Goal: Find specific page/section: Find specific page/section

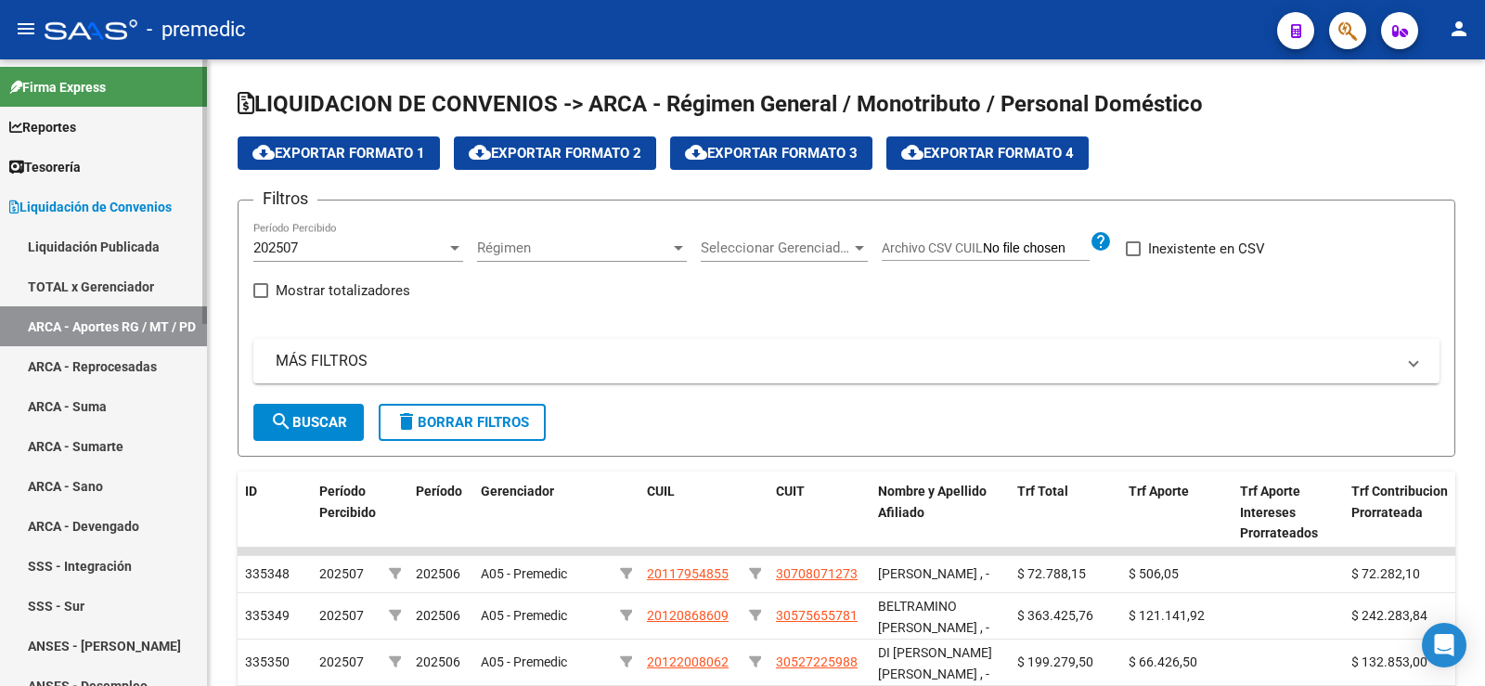
click at [111, 264] on link "Liquidación Publicada" at bounding box center [103, 246] width 207 height 40
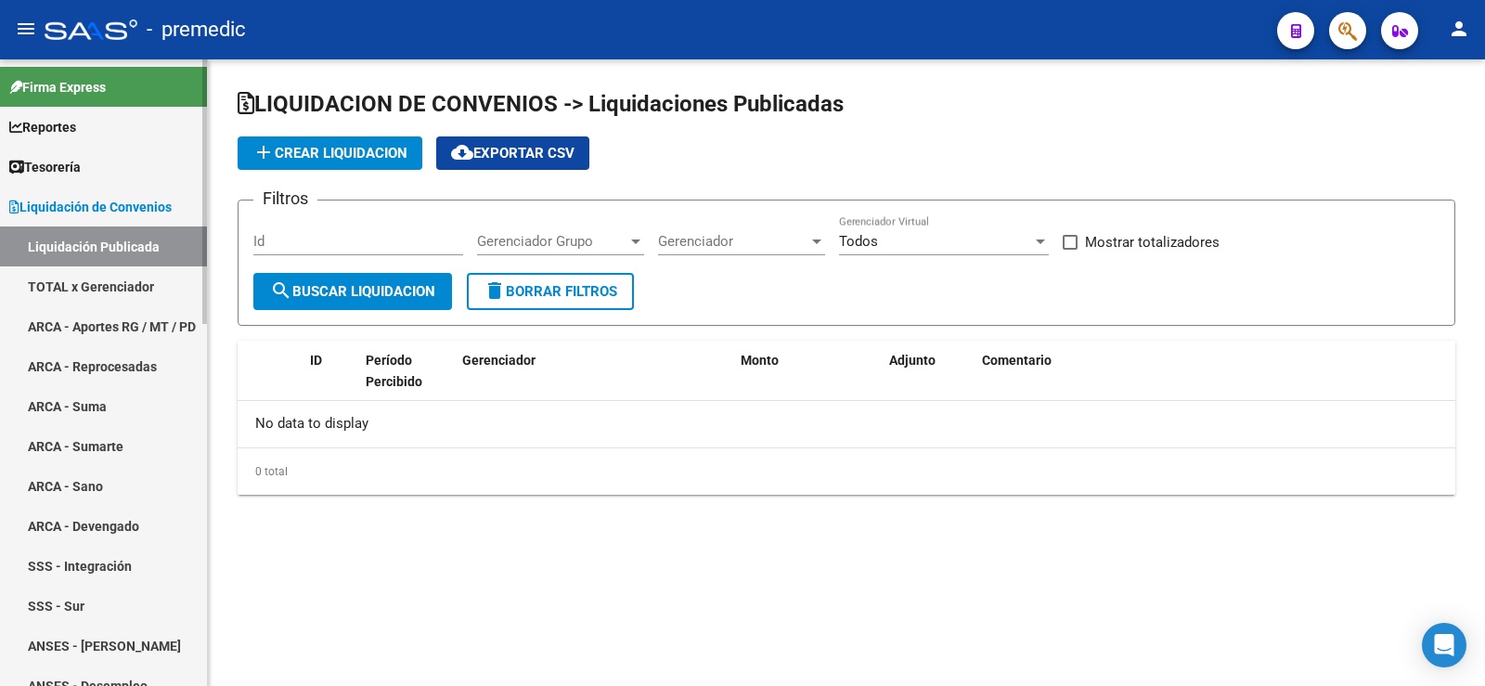
checkbox input "true"
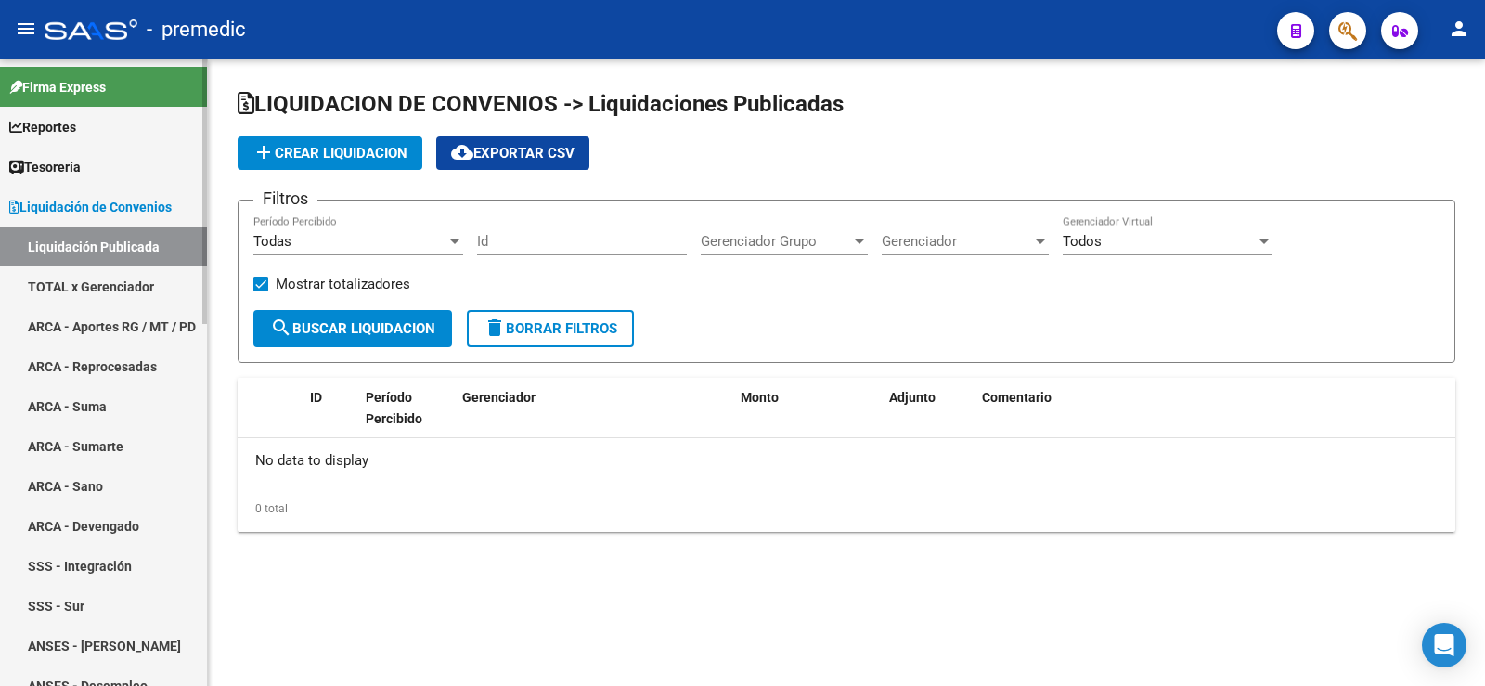
click at [100, 286] on link "TOTAL x Gerenciador" at bounding box center [103, 286] width 207 height 40
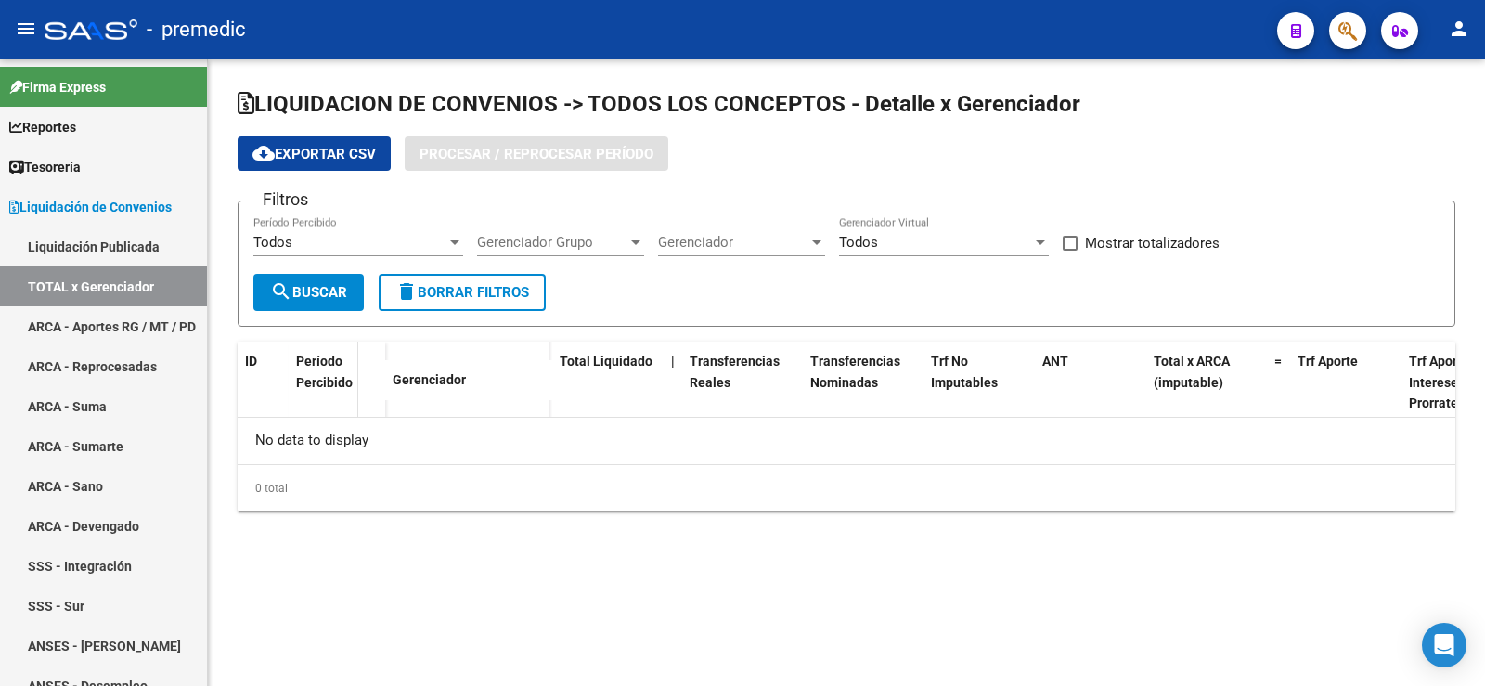
checkbox input "true"
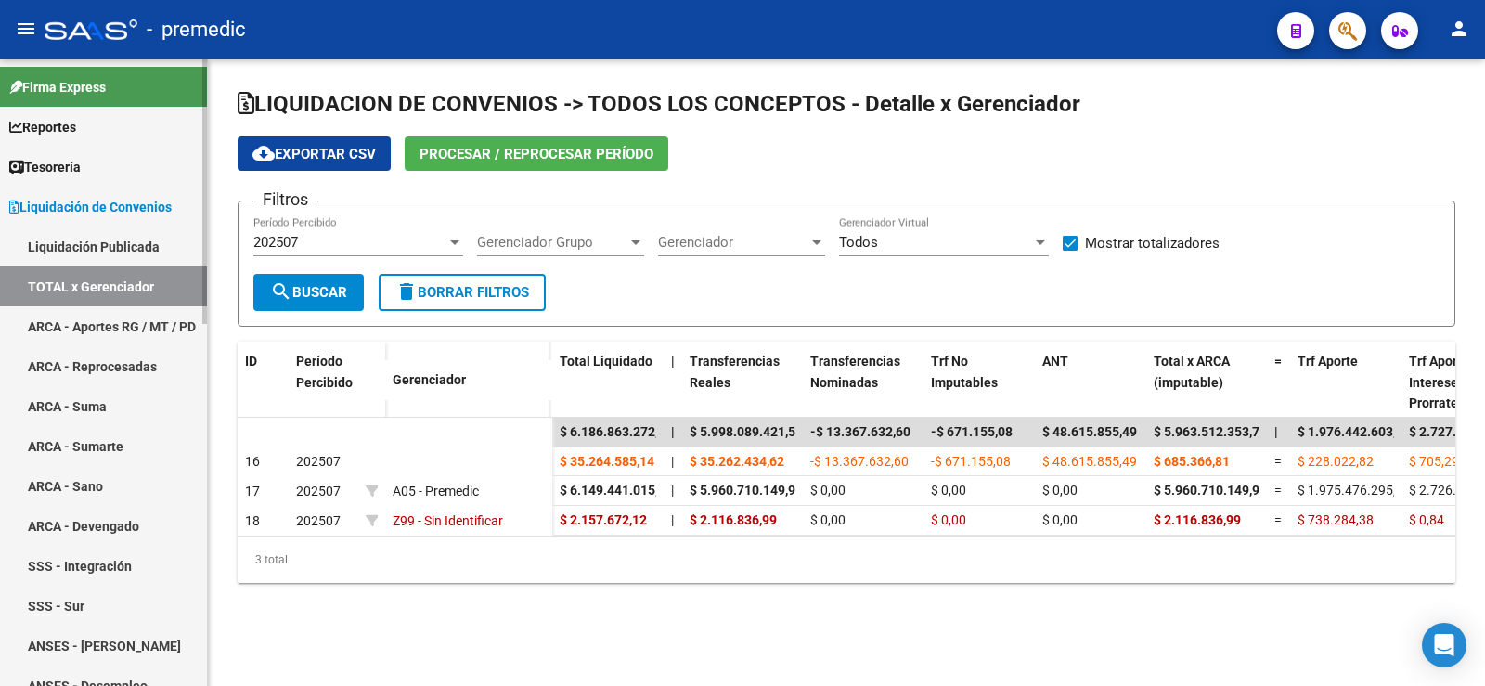
click at [114, 122] on link "Reportes" at bounding box center [103, 127] width 207 height 40
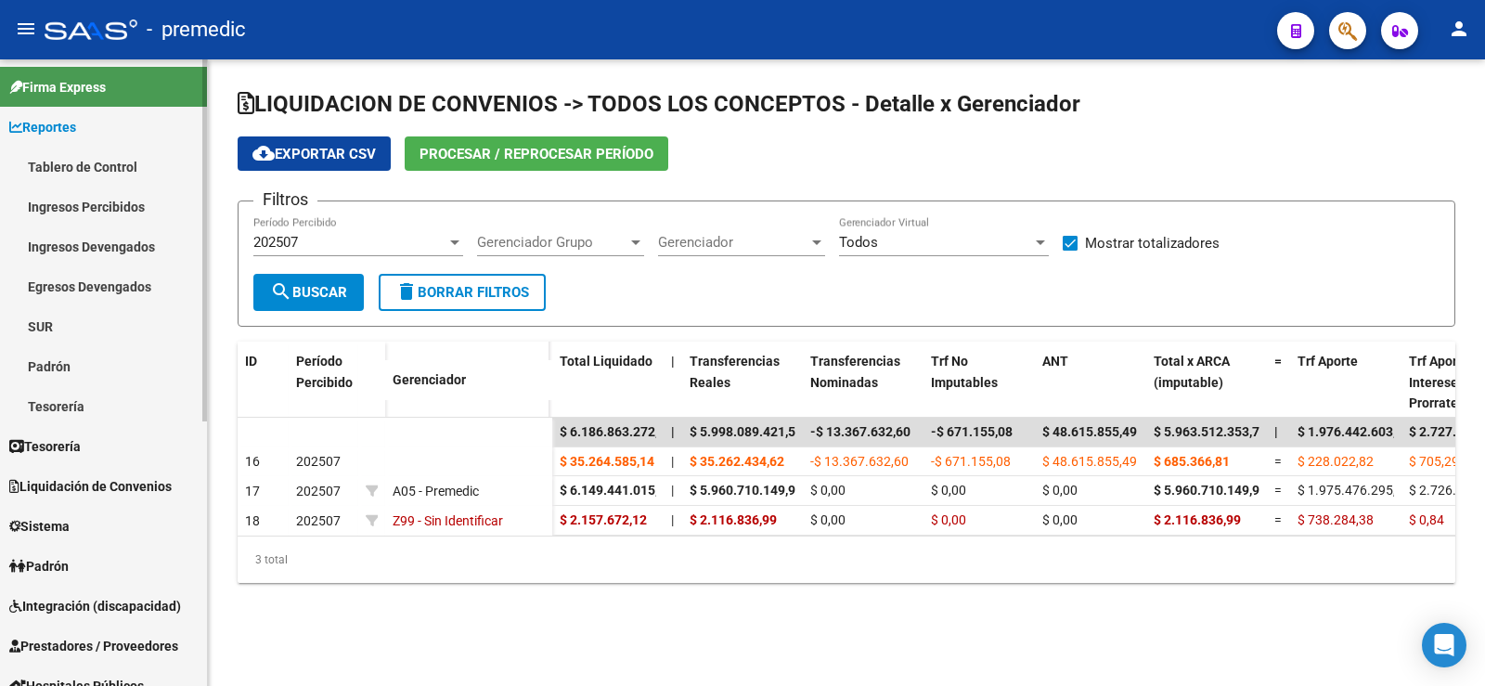
click at [113, 163] on link "Tablero de Control" at bounding box center [103, 167] width 207 height 40
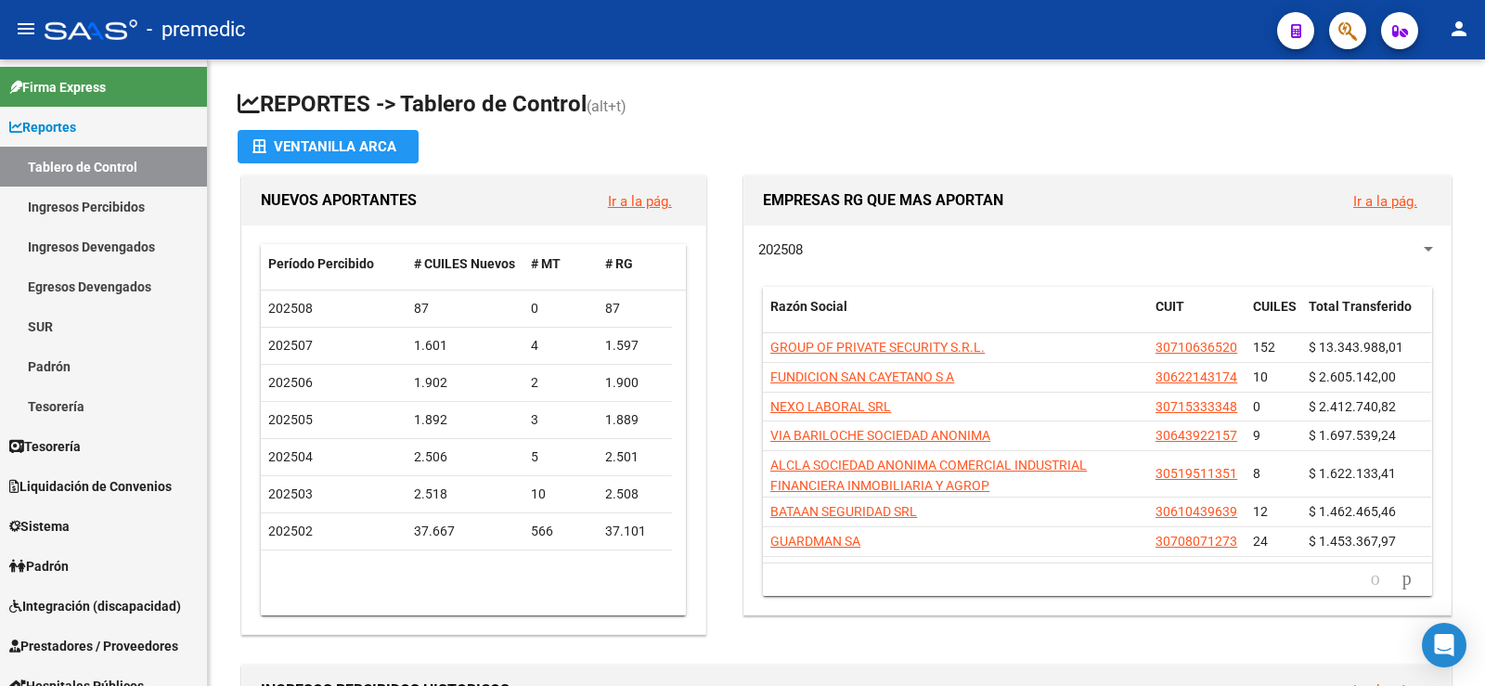
click at [72, 20] on div at bounding box center [91, 29] width 93 height 20
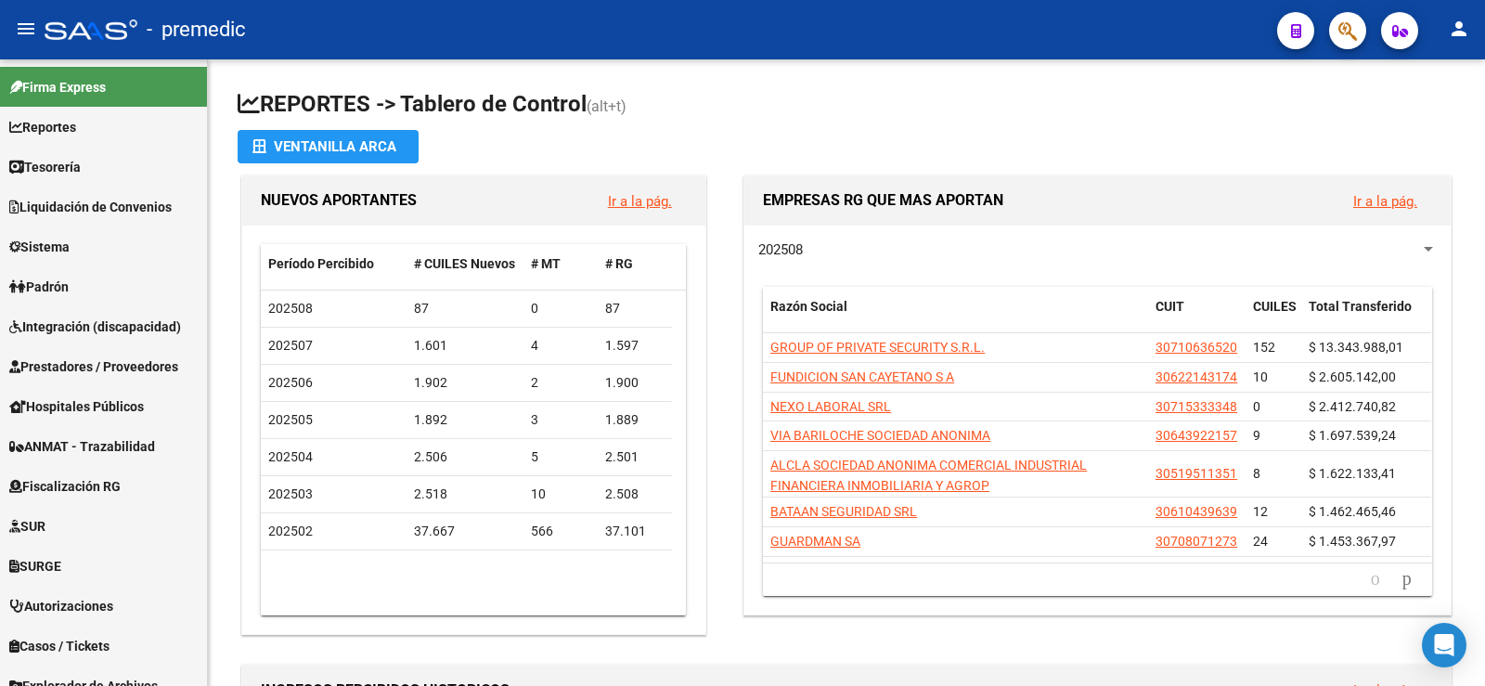
click at [80, 30] on div at bounding box center [91, 29] width 93 height 20
click at [214, 41] on span "- premedic" at bounding box center [196, 29] width 99 height 41
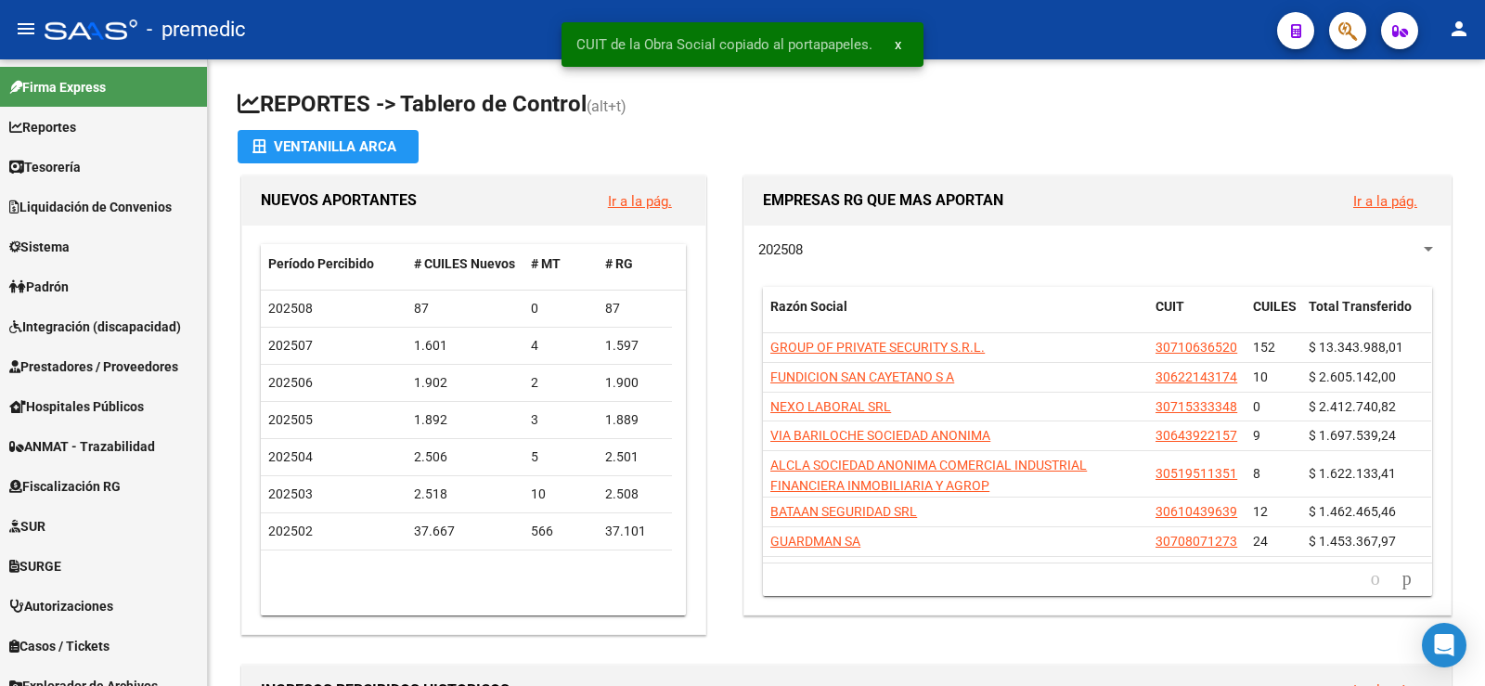
click at [221, 31] on span "- premedic" at bounding box center [196, 29] width 99 height 41
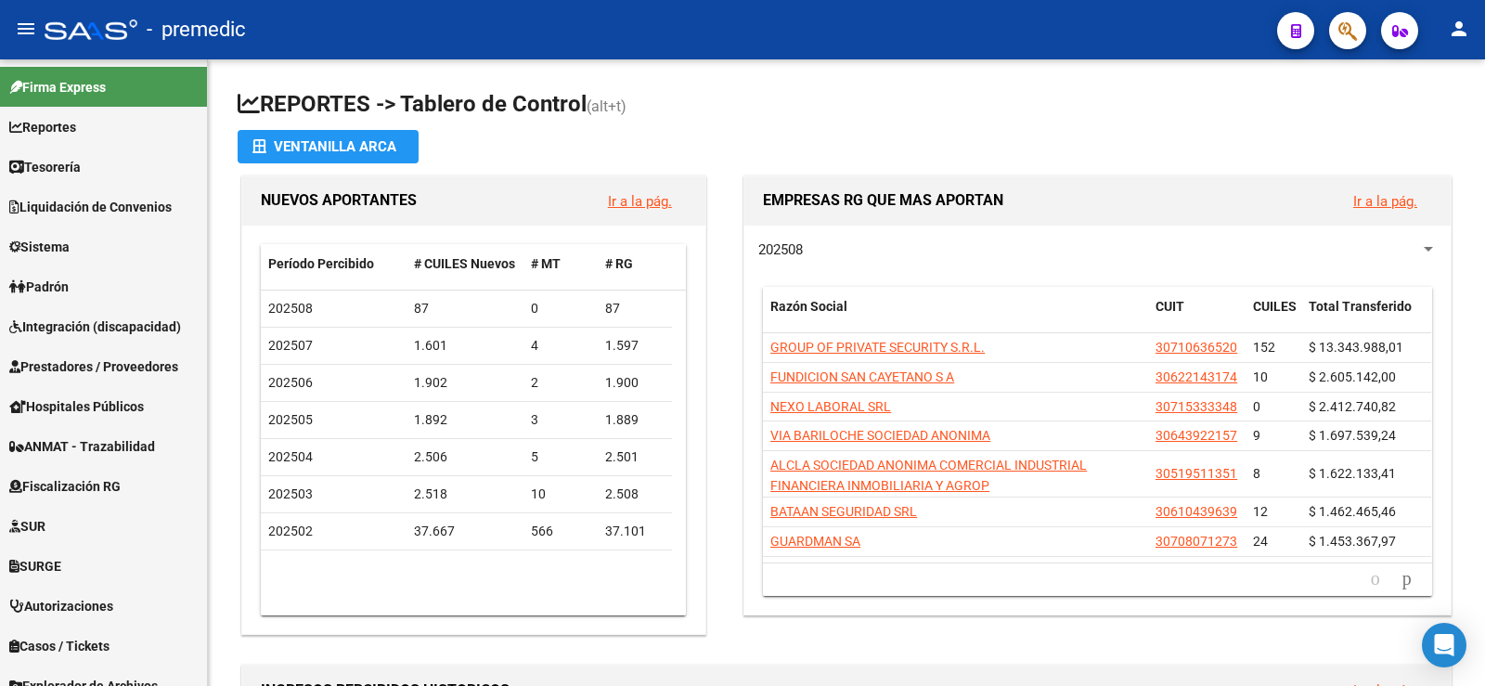
type textarea "903309"
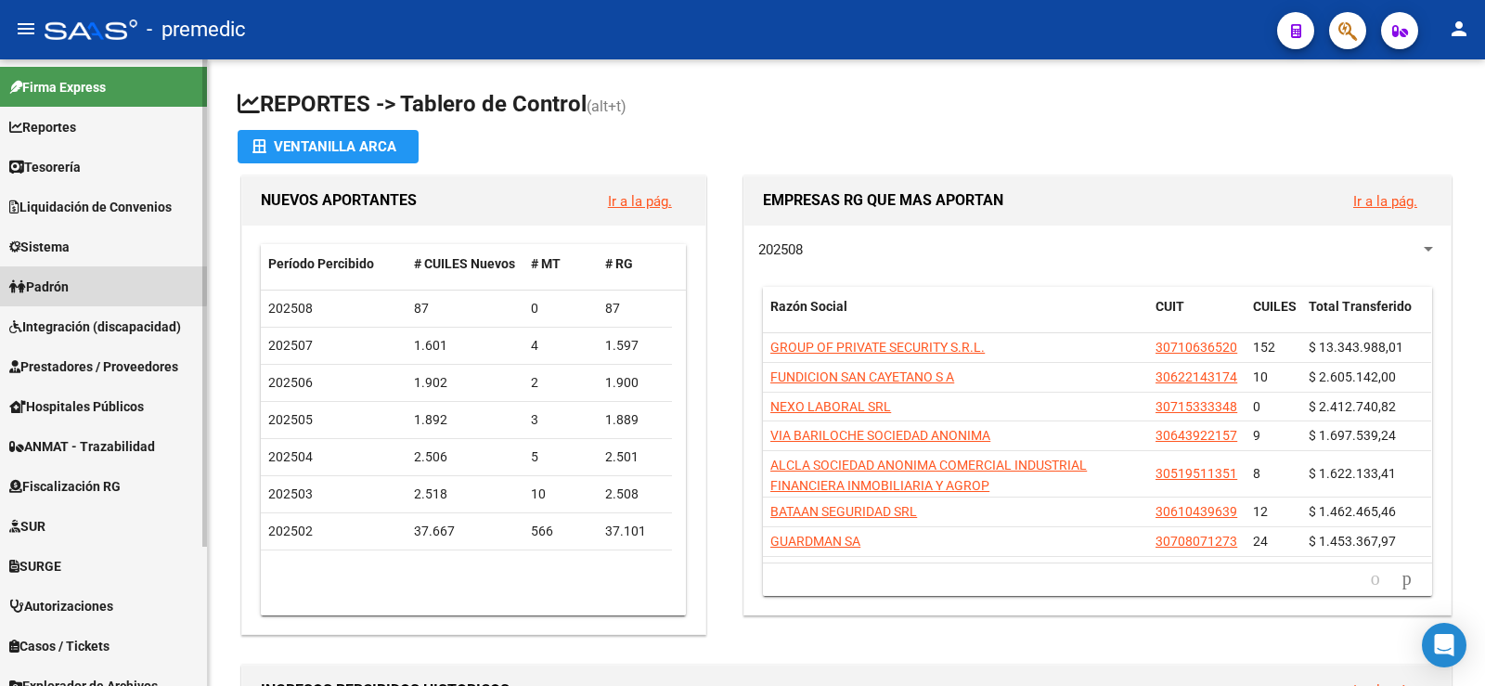
click at [59, 277] on span "Padrón" at bounding box center [38, 287] width 59 height 20
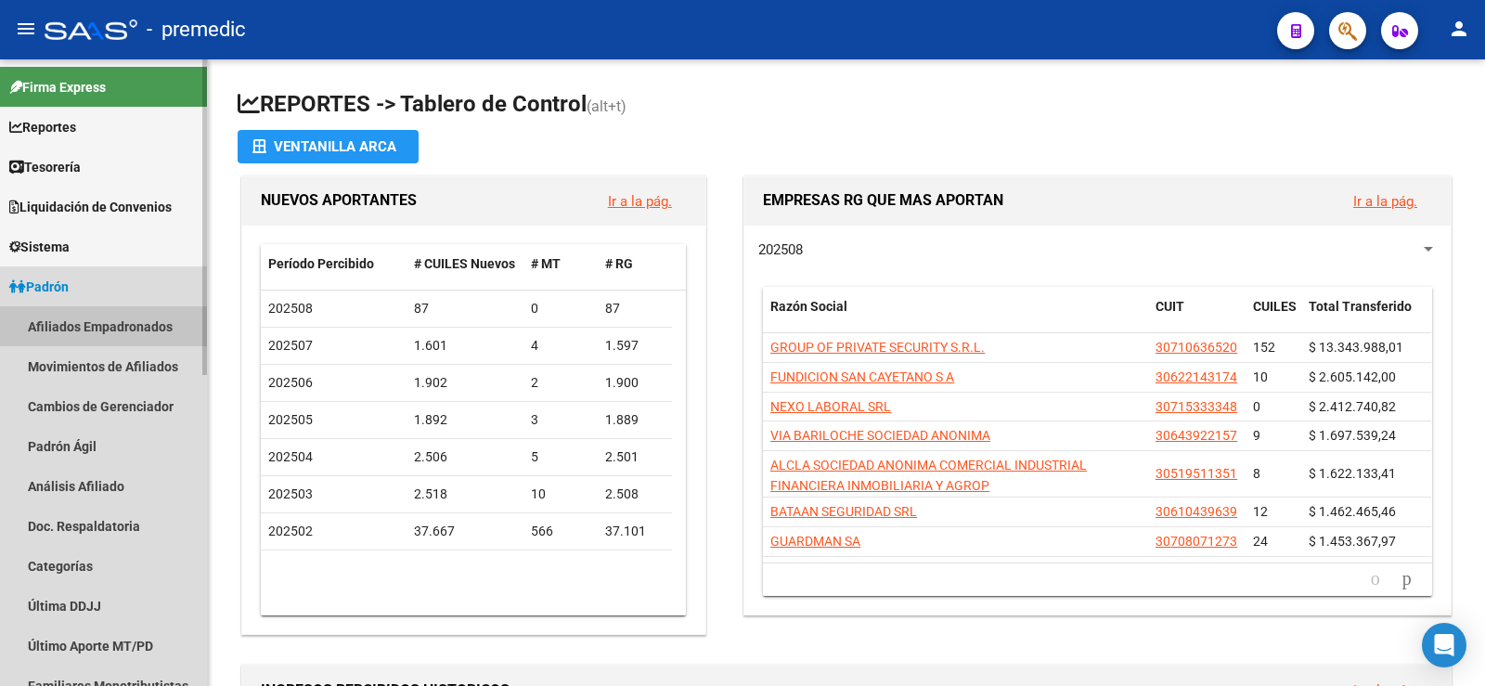
click at [72, 332] on link "Afiliados Empadronados" at bounding box center [103, 326] width 207 height 40
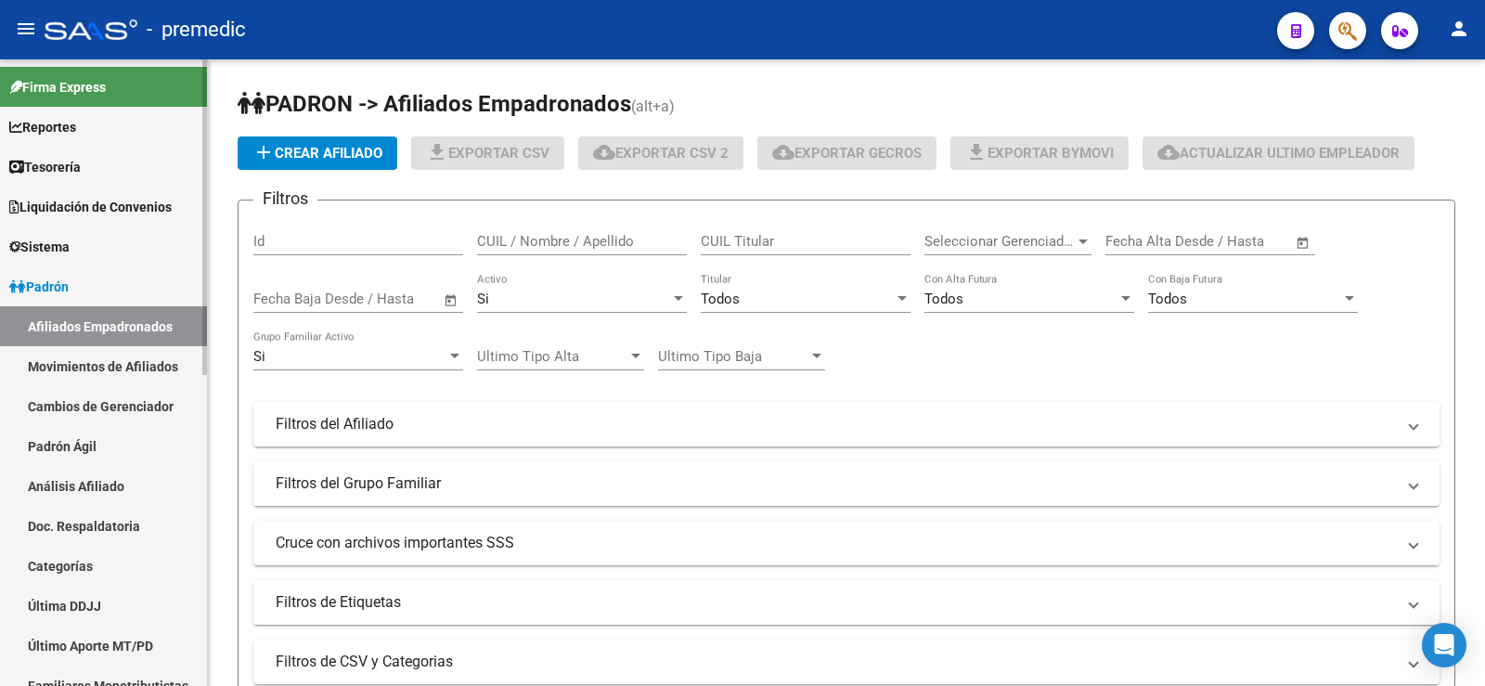
click at [94, 375] on link "Movimientos de Afiliados" at bounding box center [103, 366] width 207 height 40
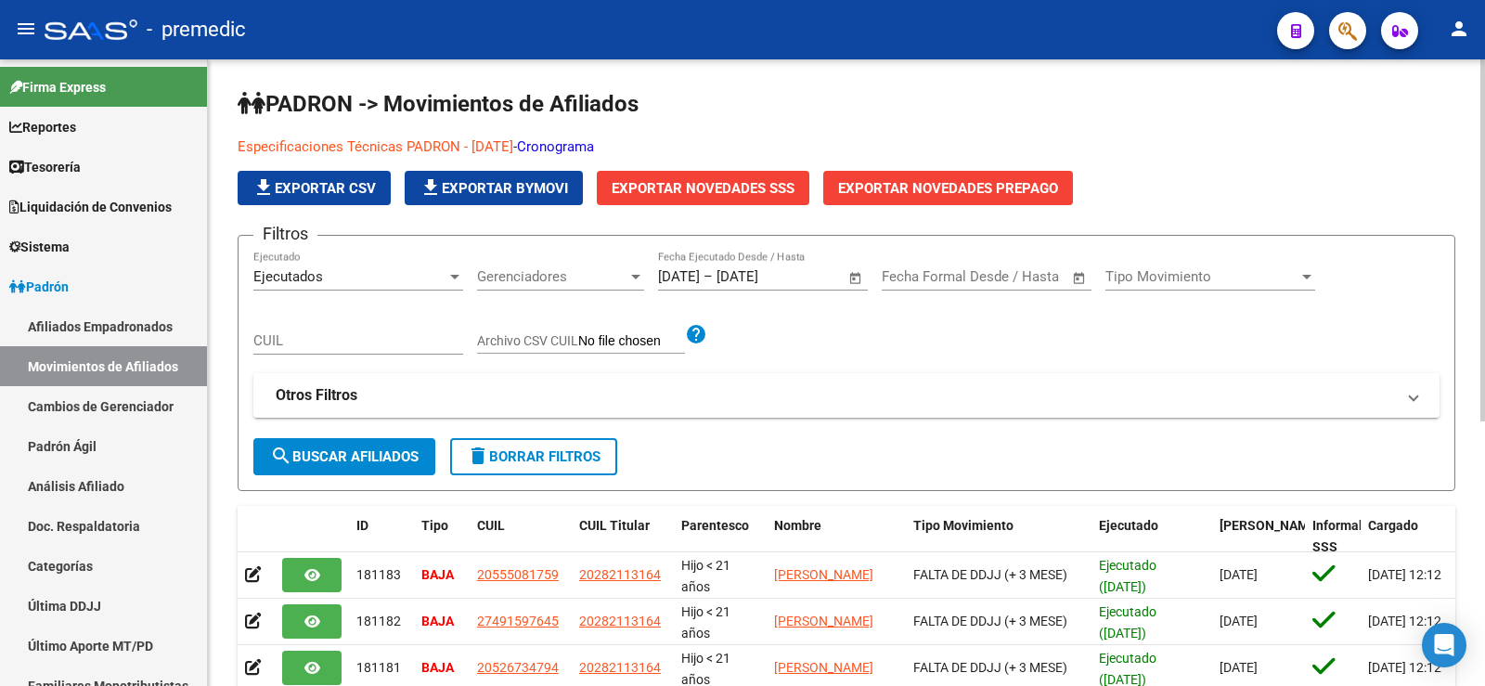
click at [594, 148] on link "Cronograma" at bounding box center [555, 146] width 77 height 17
